Goal: Find specific page/section: Find specific page/section

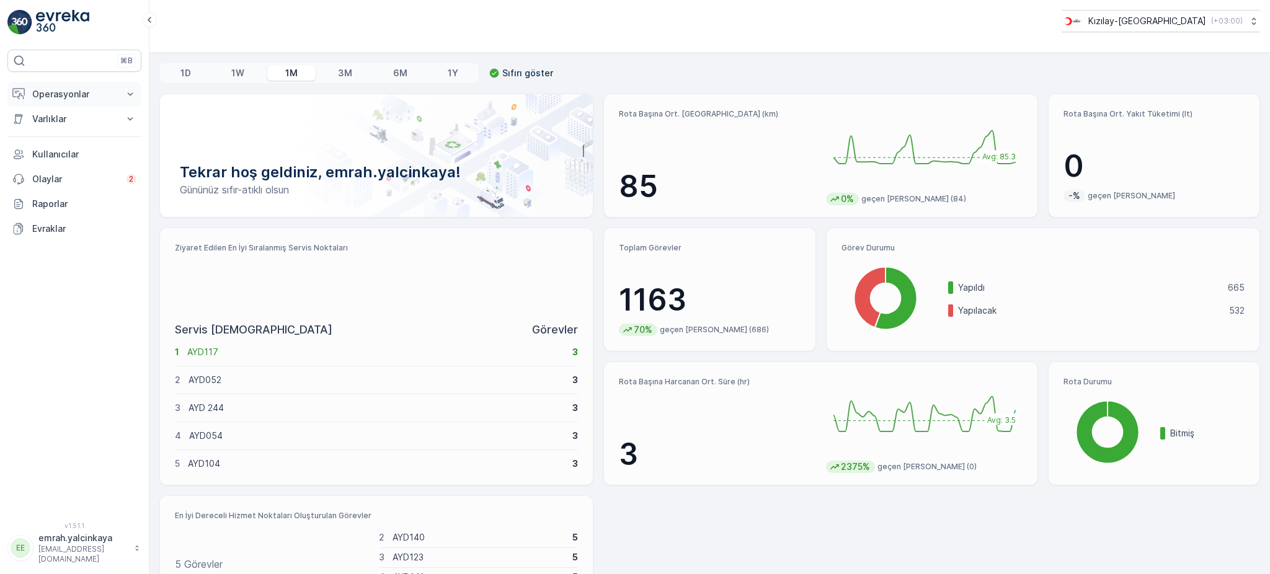
click at [66, 96] on p "Operasyonlar" at bounding box center [74, 94] width 84 height 12
click at [48, 118] on p "Rapor - Kızılay" at bounding box center [62, 115] width 60 height 12
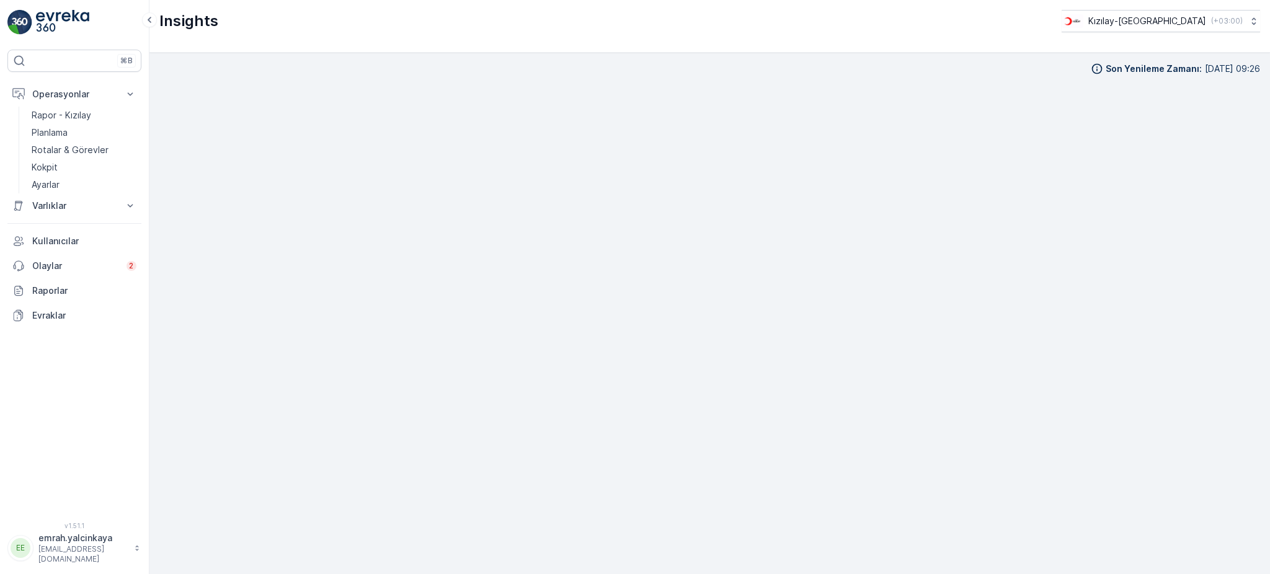
scroll to position [13, 0]
click at [55, 153] on p "Rotalar & Görevler" at bounding box center [70, 150] width 77 height 12
